Goal: Information Seeking & Learning: Learn about a topic

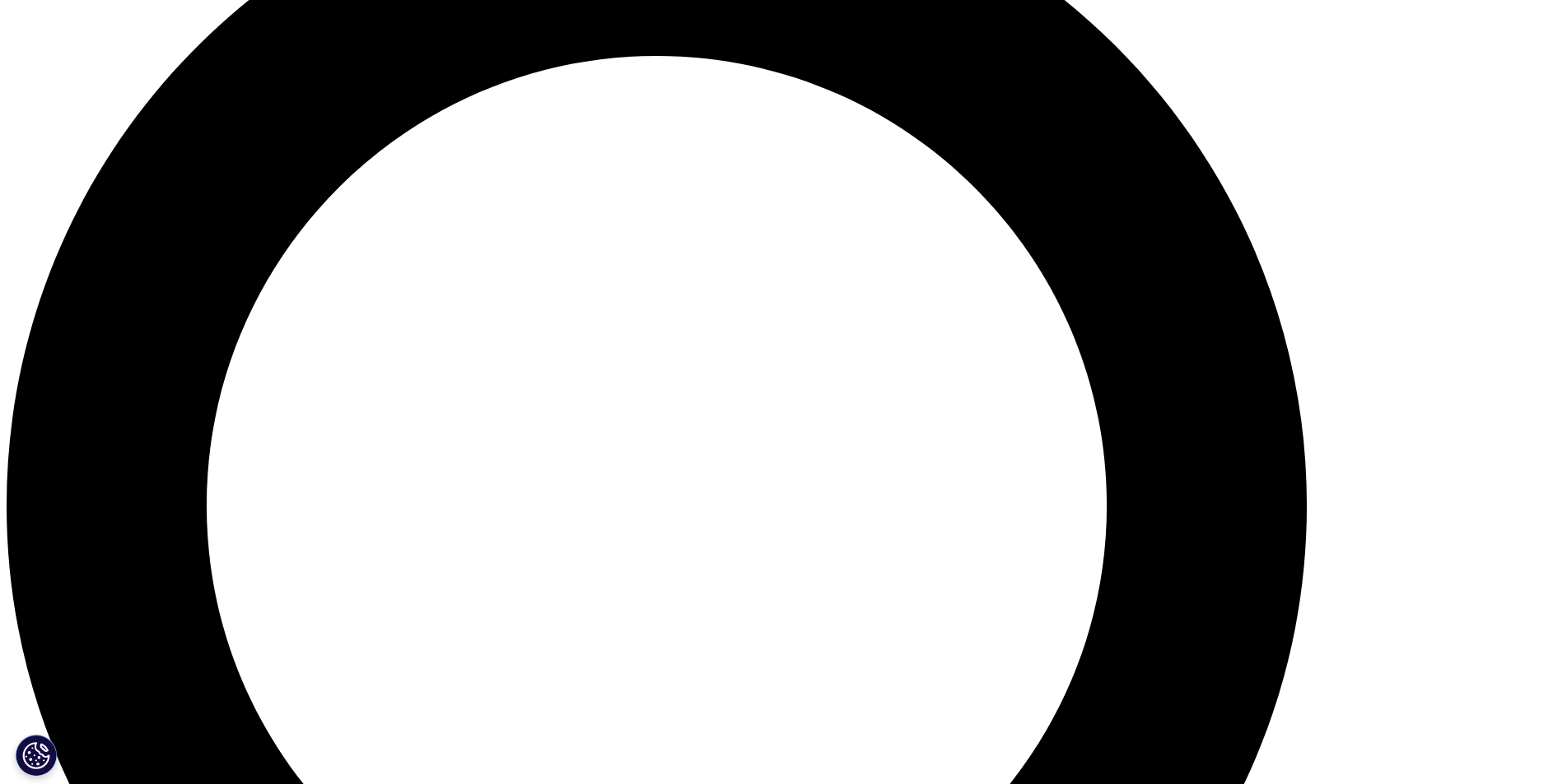
scroll to position [1729, 0]
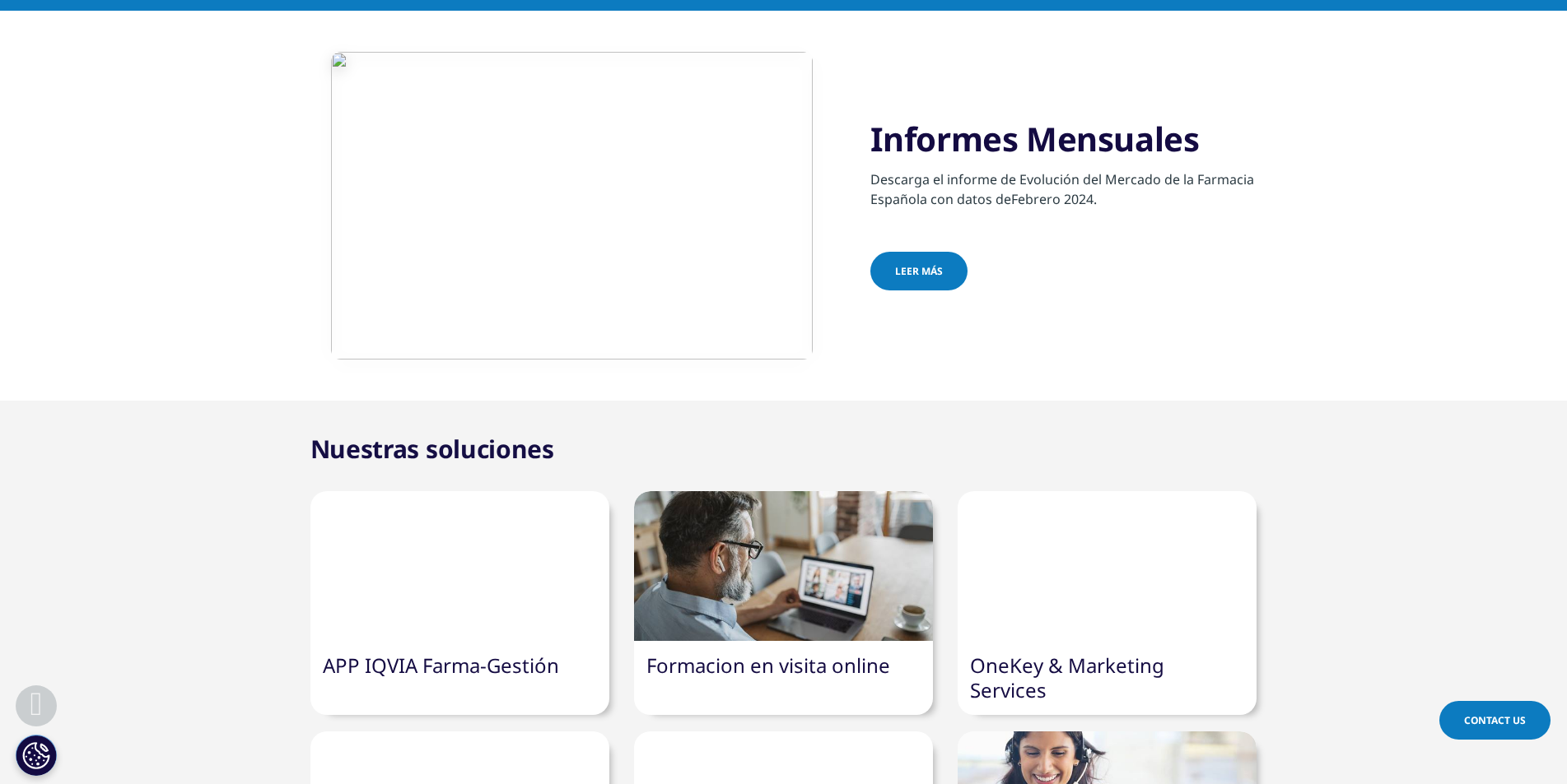
scroll to position [823, 0]
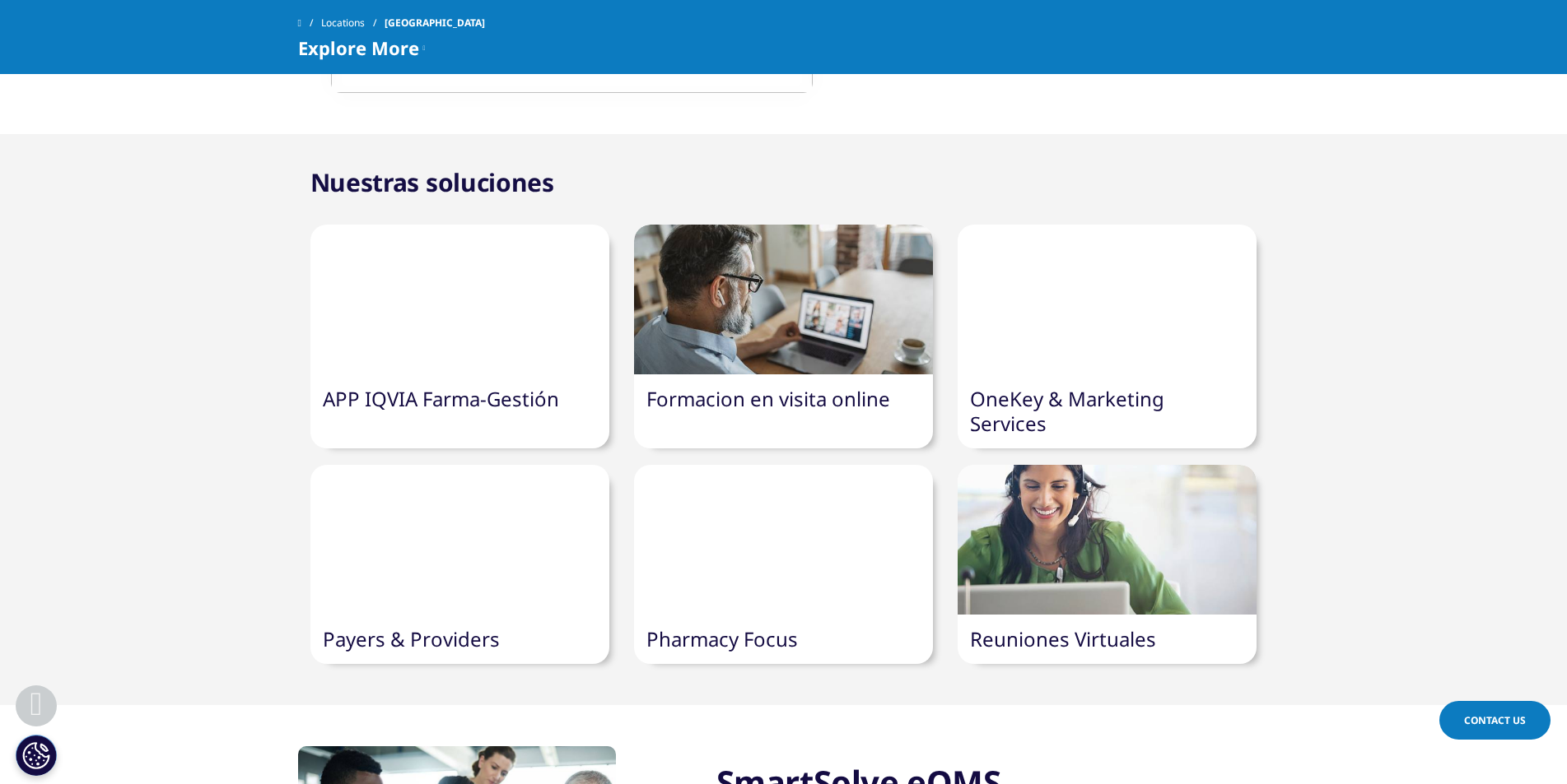
click at [855, 407] on link "Formacion en visita online" at bounding box center [768, 399] width 243 height 27
